Goal: Task Accomplishment & Management: Complete application form

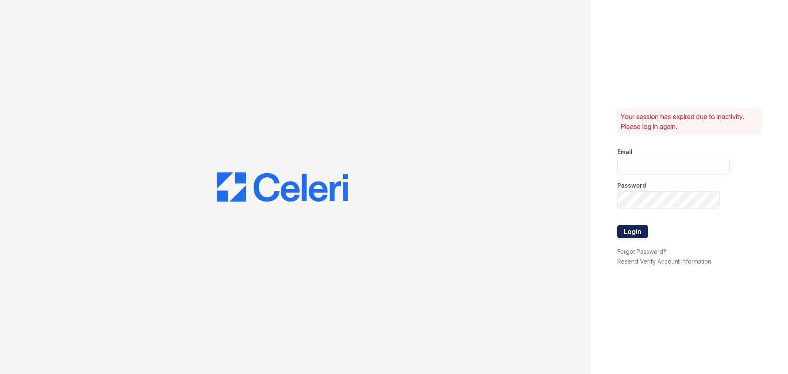
type input "[EMAIL_ADDRESS][DOMAIN_NAME]"
click at [639, 232] on button "Login" at bounding box center [632, 231] width 31 height 13
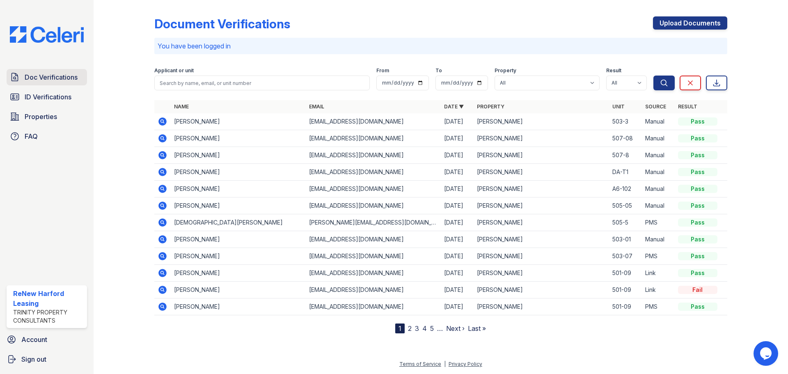
click at [46, 76] on span "Doc Verifications" at bounding box center [51, 77] width 53 height 10
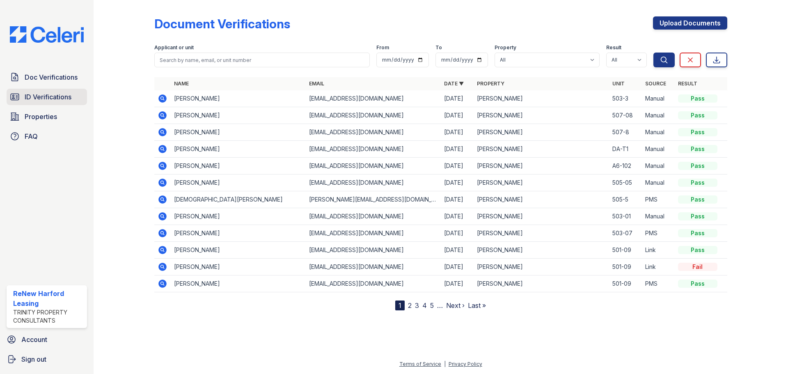
click at [44, 98] on span "ID Verifications" at bounding box center [48, 97] width 47 height 10
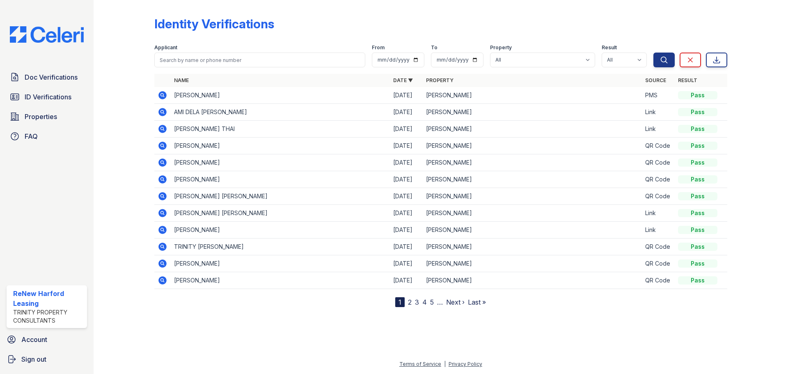
click at [411, 303] on link "2" at bounding box center [410, 302] width 4 height 8
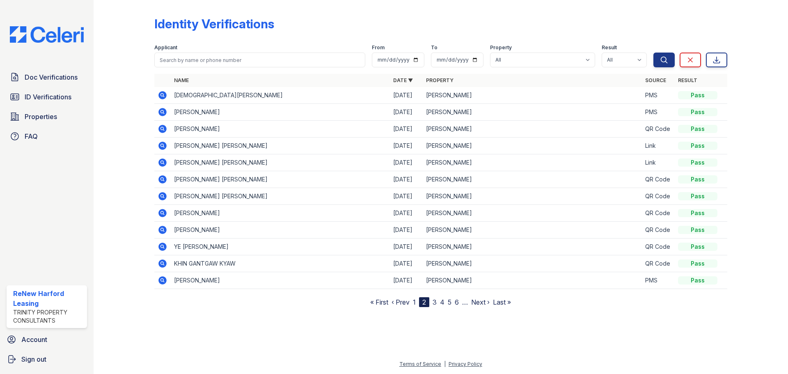
click at [434, 304] on link "3" at bounding box center [435, 302] width 4 height 8
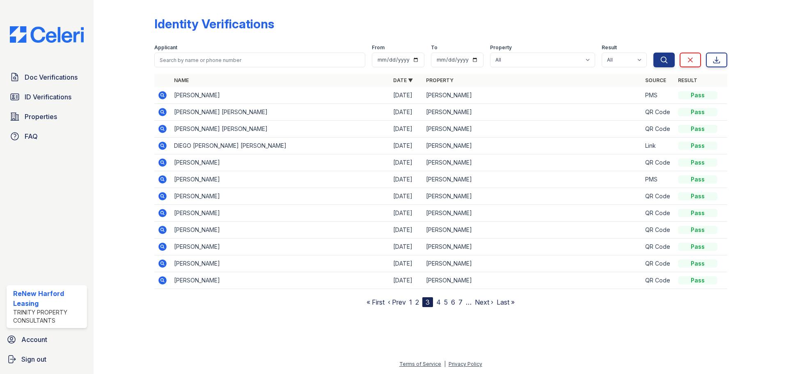
click at [440, 300] on link "4" at bounding box center [438, 302] width 5 height 8
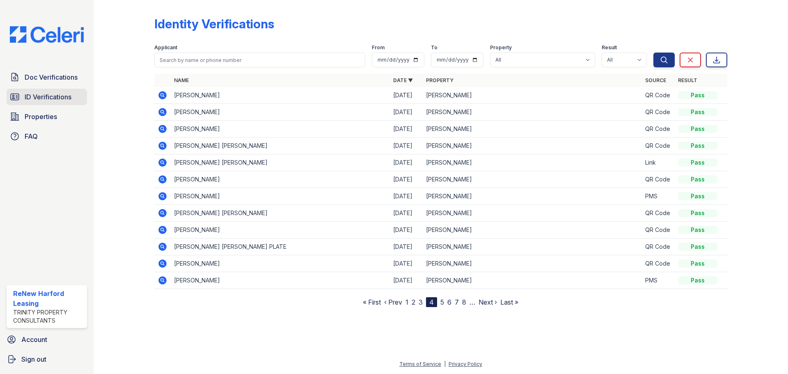
click at [64, 94] on span "ID Verifications" at bounding box center [48, 97] width 47 height 10
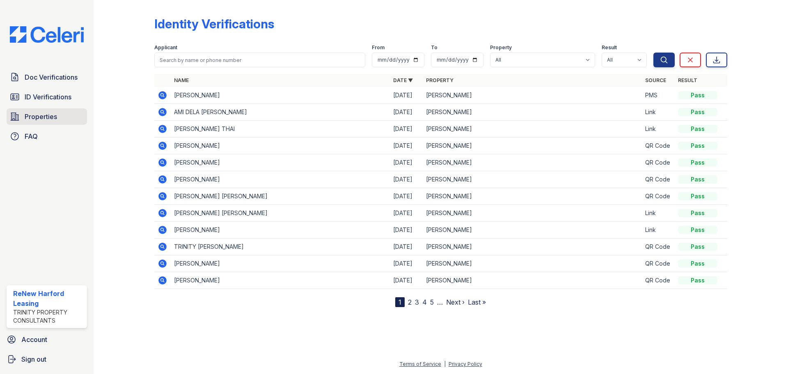
click at [56, 119] on span "Properties" at bounding box center [41, 117] width 32 height 10
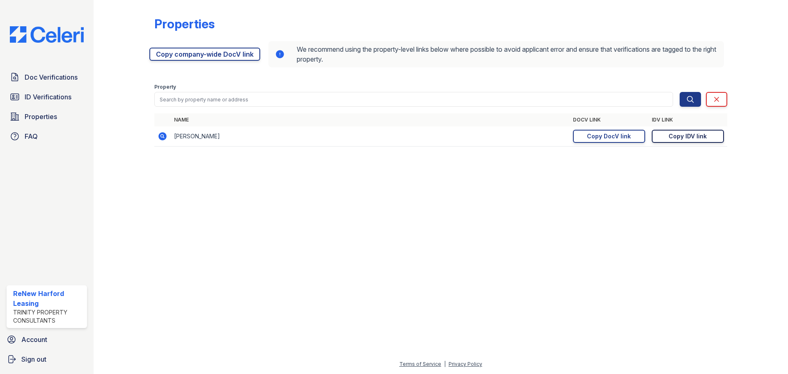
click at [694, 135] on div "Copy IDV link" at bounding box center [687, 136] width 38 height 8
click at [41, 79] on span "Doc Verifications" at bounding box center [51, 77] width 53 height 10
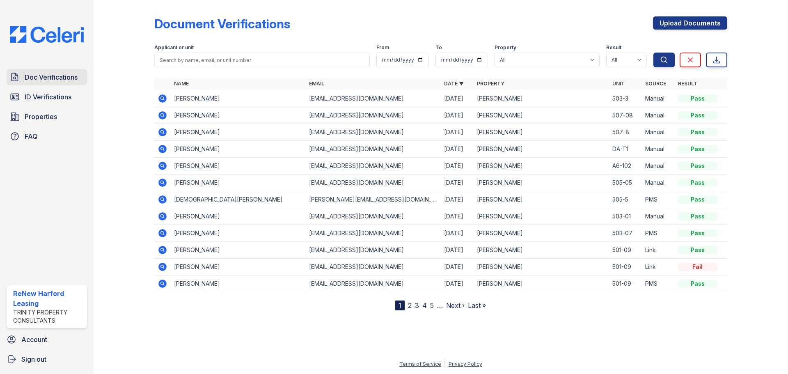
click at [39, 75] on span "Doc Verifications" at bounding box center [51, 77] width 53 height 10
click at [675, 27] on link "Upload Documents" at bounding box center [690, 22] width 74 height 13
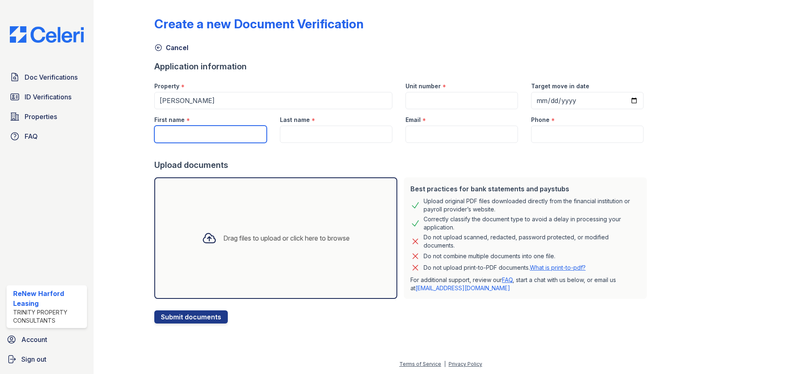
click at [200, 137] on input "First name" at bounding box center [210, 134] width 112 height 17
type input "Joshua"
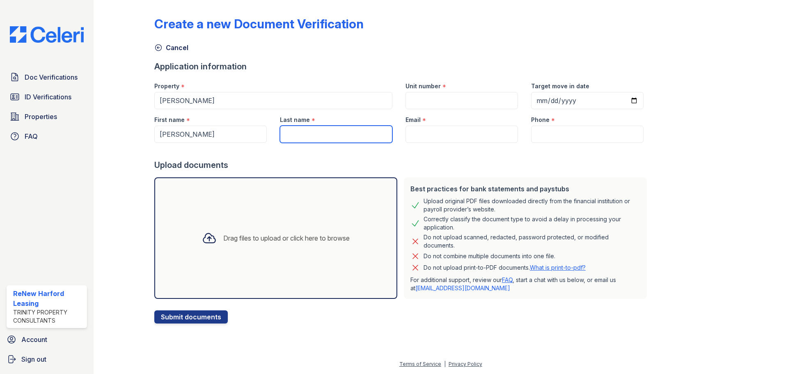
click at [320, 140] on input "Last name" at bounding box center [336, 134] width 112 height 17
type input "Milchling"
click at [422, 129] on input "Email" at bounding box center [461, 134] width 112 height 17
paste input "JTMilchling@yahoo.com"
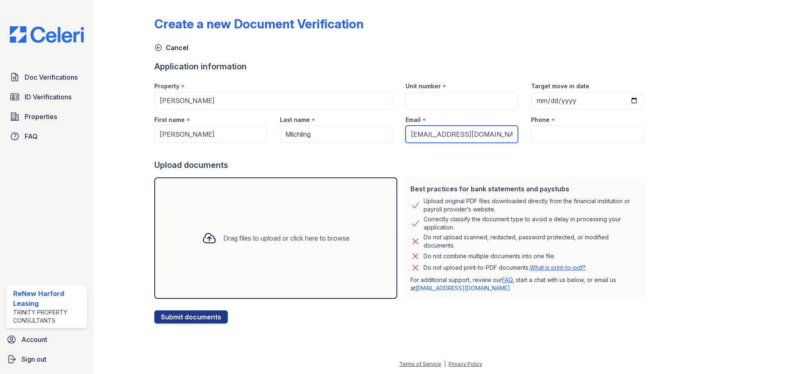
type input "JTMilchling@yahoo.com"
click at [547, 135] on input "Phone" at bounding box center [587, 134] width 112 height 17
click at [566, 133] on input "Phone" at bounding box center [587, 134] width 112 height 17
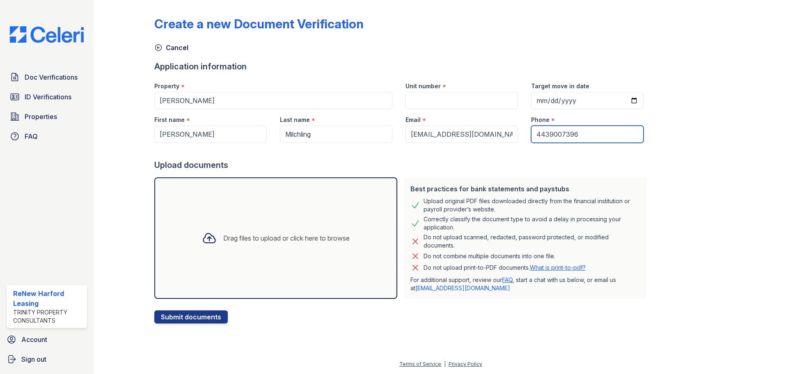
type input "4439007396"
click at [461, 94] on input "Unit number" at bounding box center [461, 100] width 112 height 17
click at [449, 100] on input "Unit number" at bounding box center [461, 100] width 112 height 17
type input "503-3"
click at [728, 140] on div at bounding box center [751, 163] width 48 height 320
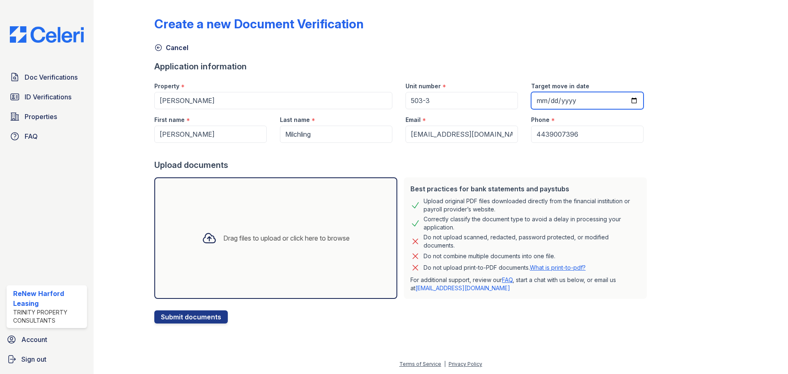
click at [623, 98] on input "Target move in date" at bounding box center [587, 100] width 112 height 17
type input "2025-09-16"
click at [687, 157] on div "Create a new Document Verification Cancel Application information Property * Re…" at bounding box center [440, 163] width 573 height 320
click at [235, 259] on div "Drag files to upload or click here to browse" at bounding box center [275, 237] width 243 height 121
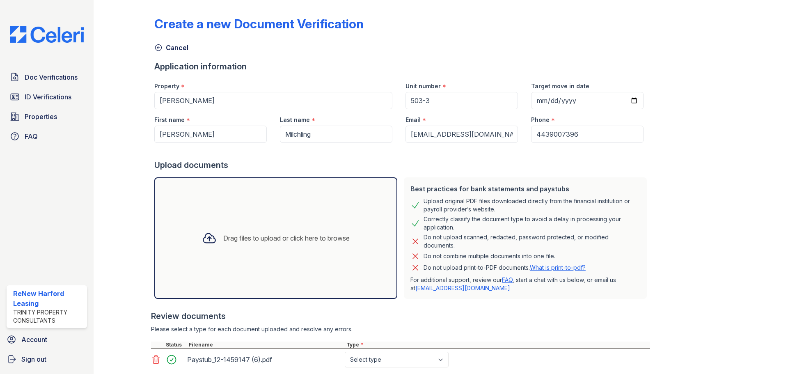
click at [238, 243] on div "Drag files to upload or click here to browse" at bounding box center [275, 238] width 161 height 28
click at [219, 222] on div "Drag files to upload or click here to browse" at bounding box center [275, 237] width 243 height 121
click at [263, 230] on div "Drag files to upload or click here to browse" at bounding box center [275, 238] width 161 height 28
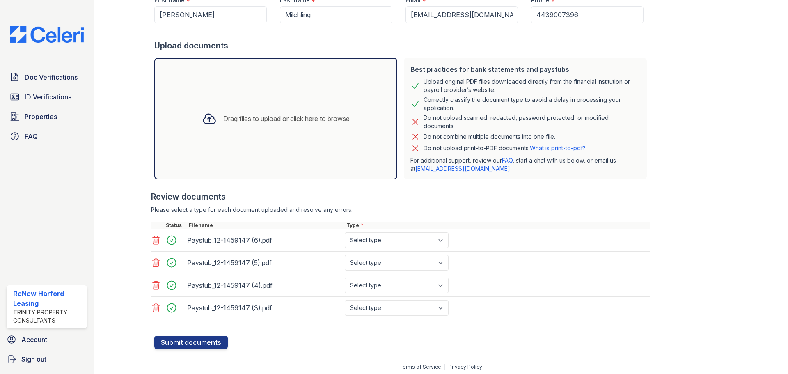
scroll to position [122, 0]
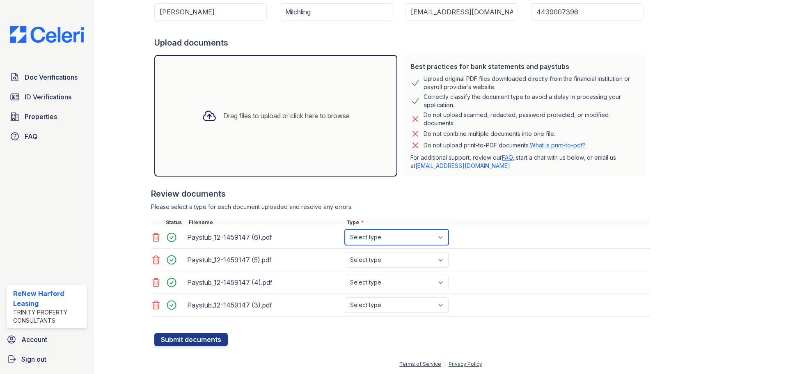
click at [408, 233] on select "Select type Paystub Bank Statement Offer Letter Tax Documents Benefit Award Let…" at bounding box center [397, 237] width 104 height 16
select select "paystub"
click at [345, 229] on select "Select type Paystub Bank Statement Offer Letter Tax Documents Benefit Award Let…" at bounding box center [397, 237] width 104 height 16
click at [426, 257] on select "Select type Paystub Bank Statement Offer Letter Tax Documents Benefit Award Let…" at bounding box center [397, 260] width 104 height 16
select select "paystub"
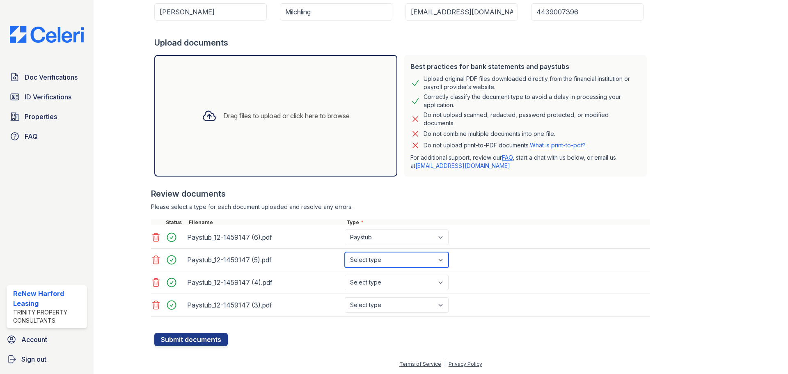
click at [345, 252] on select "Select type Paystub Bank Statement Offer Letter Tax Documents Benefit Award Let…" at bounding box center [397, 260] width 104 height 16
click at [482, 272] on div "Paystub_12-1459147 (4).pdf Select type Paystub Bank Statement Offer Letter Tax …" at bounding box center [400, 282] width 499 height 23
drag, startPoint x: 437, startPoint y: 282, endPoint x: 421, endPoint y: 286, distance: 16.8
click at [437, 282] on select "Select type Paystub Bank Statement Offer Letter Tax Documents Benefit Award Let…" at bounding box center [397, 283] width 104 height 16
select select "paystub"
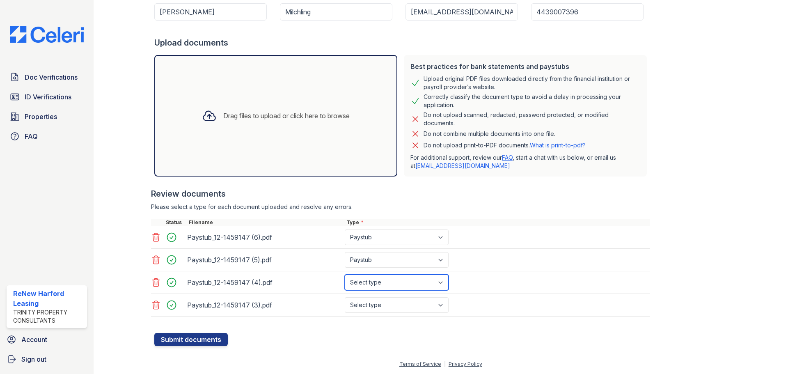
click at [345, 275] on select "Select type Paystub Bank Statement Offer Letter Tax Documents Benefit Award Let…" at bounding box center [397, 283] width 104 height 16
click at [467, 300] on div "Paystub_12-1459147 (3).pdf Select type Paystub Bank Statement Offer Letter Tax …" at bounding box center [400, 305] width 499 height 23
click at [420, 306] on select "Select type Paystub Bank Statement Offer Letter Tax Documents Benefit Award Let…" at bounding box center [397, 305] width 104 height 16
select select "paystub"
click at [345, 297] on select "Select type Paystub Bank Statement Offer Letter Tax Documents Benefit Award Let…" at bounding box center [397, 305] width 104 height 16
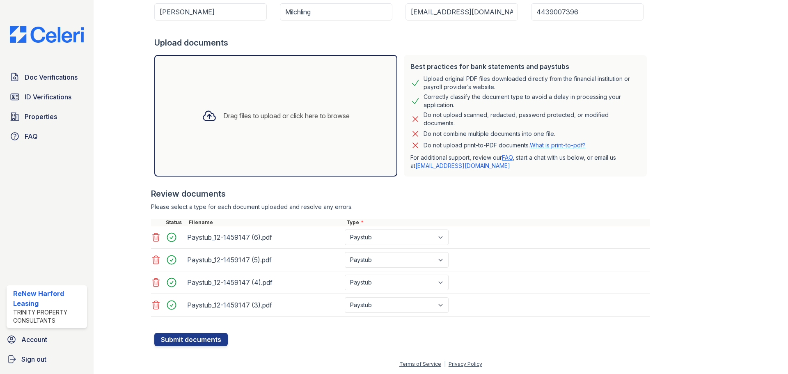
click at [508, 270] on div "Paystub_12-1459147 (5).pdf Select type Paystub Bank Statement Offer Letter Tax …" at bounding box center [400, 260] width 499 height 23
click at [196, 338] on button "Submit documents" at bounding box center [190, 339] width 73 height 13
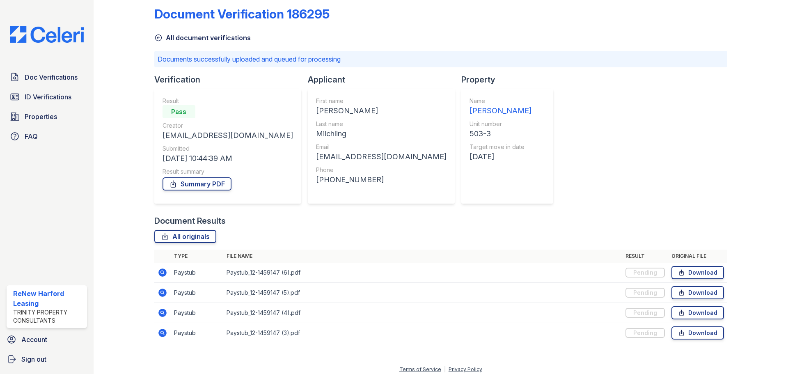
scroll to position [15, 0]
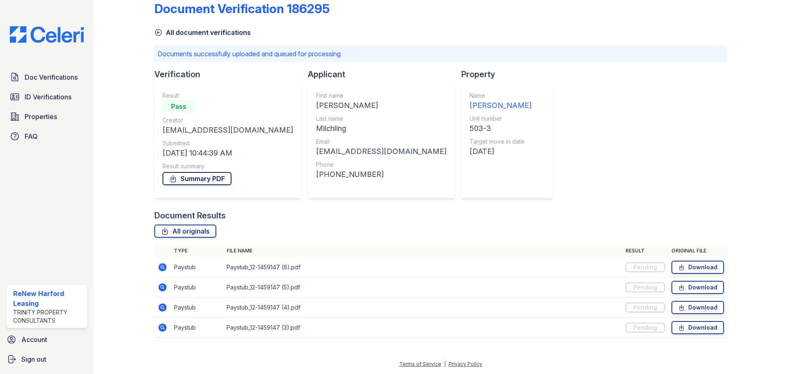
click at [186, 180] on link "Summary PDF" at bounding box center [197, 178] width 69 height 13
click at [64, 77] on span "Doc Verifications" at bounding box center [51, 77] width 53 height 10
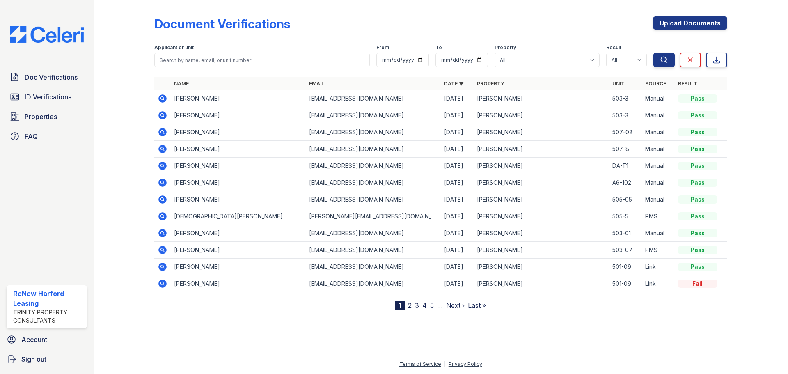
click at [163, 117] on icon at bounding box center [162, 115] width 8 height 8
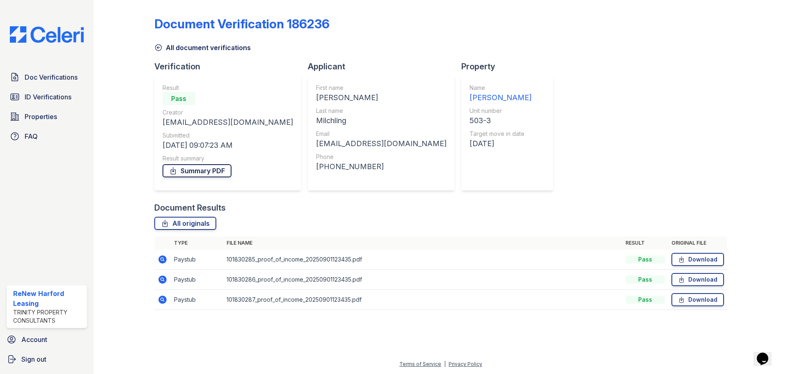
click at [207, 171] on link "Summary PDF" at bounding box center [197, 170] width 69 height 13
